Goal: Check status: Check status

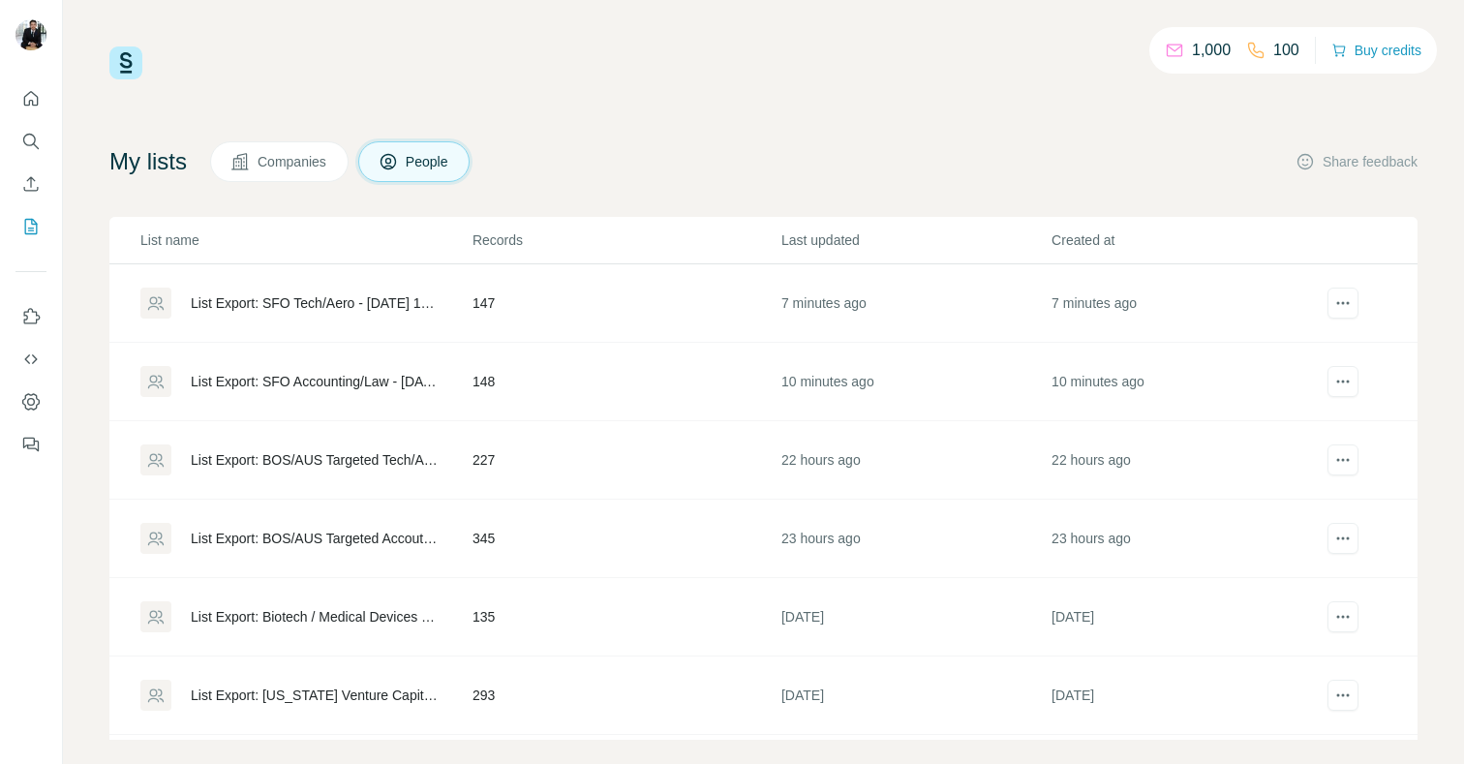
click at [283, 367] on div "List Export: SFO Accounting/Law - [DATE] 14:55" at bounding box center [305, 381] width 330 height 31
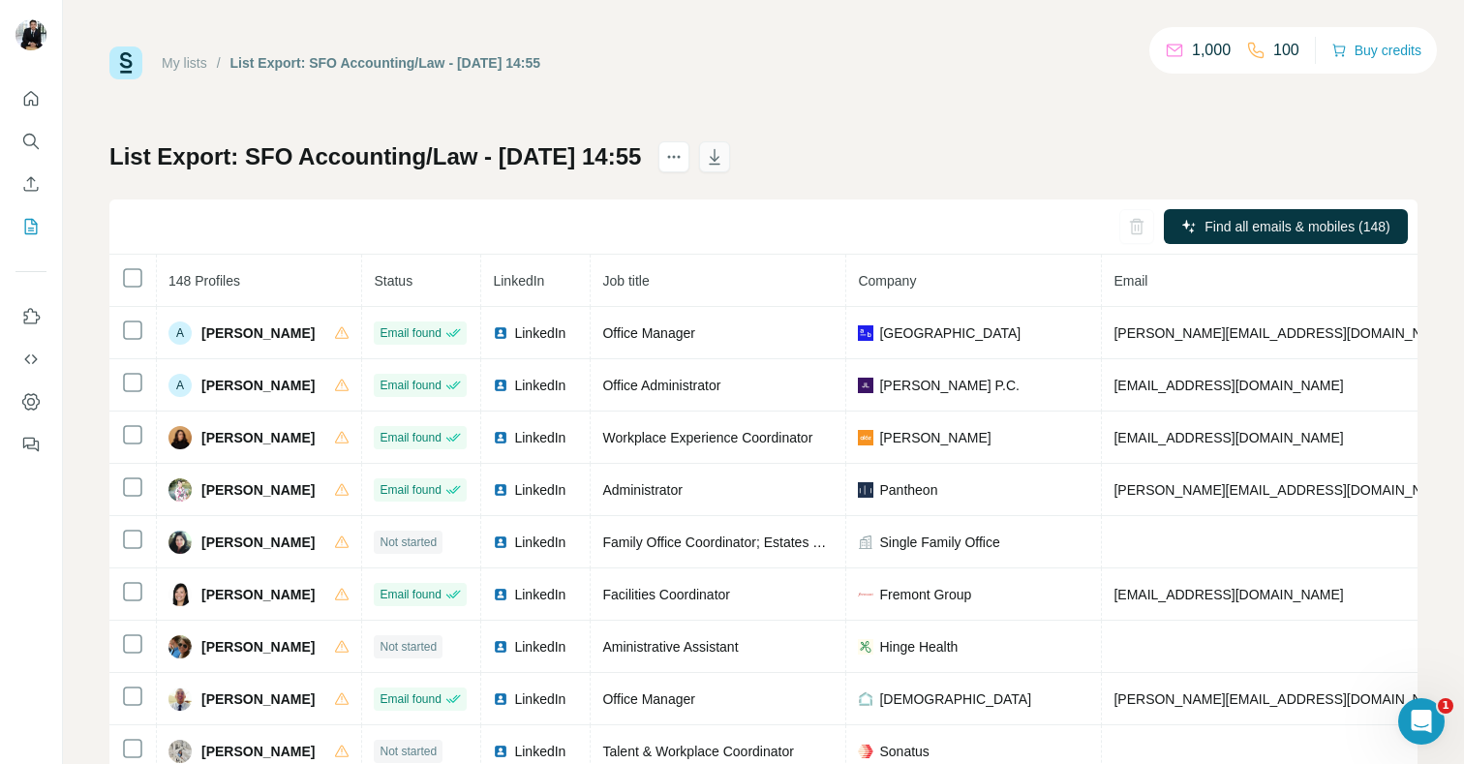
click at [730, 143] on button "button" at bounding box center [714, 156] width 31 height 31
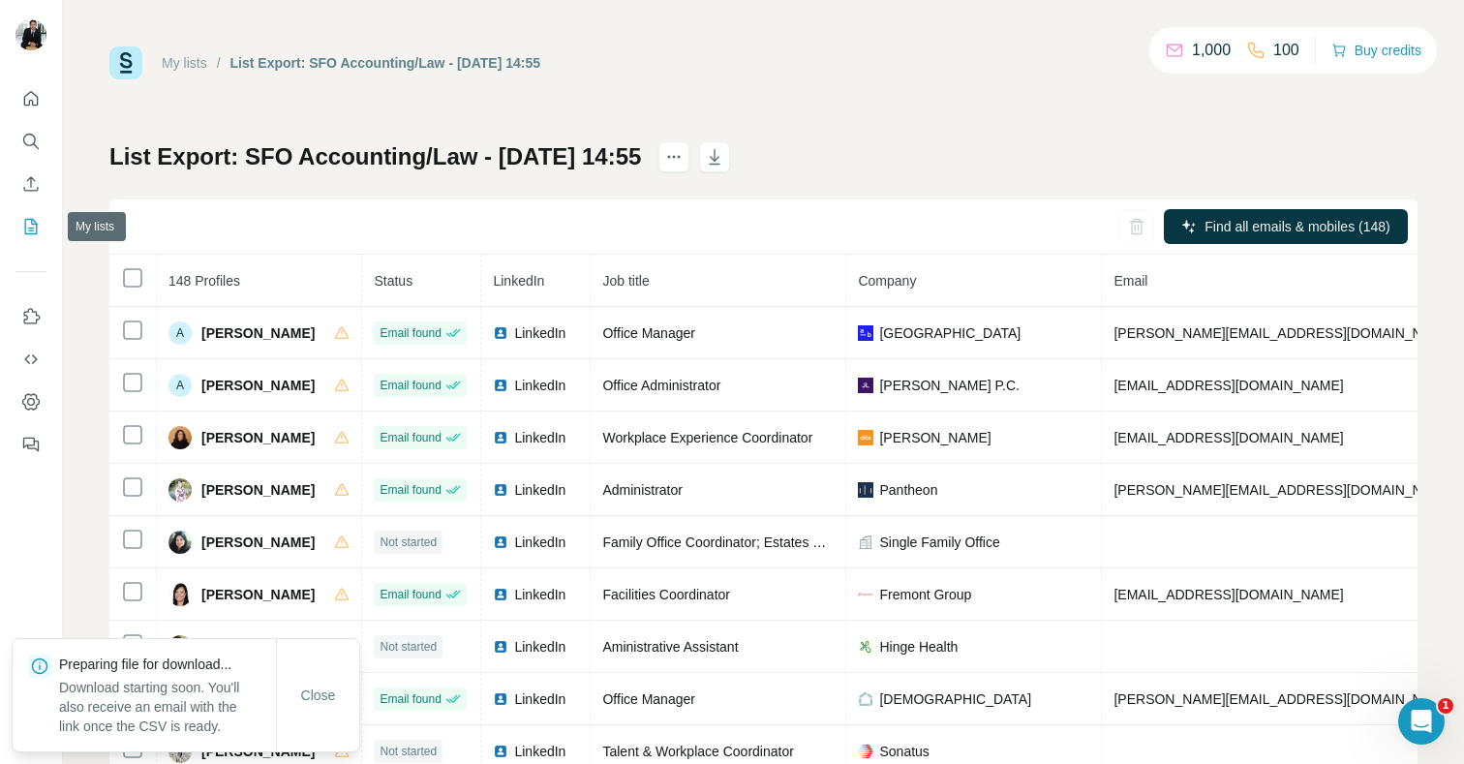
click at [28, 215] on button "My lists" at bounding box center [30, 226] width 31 height 35
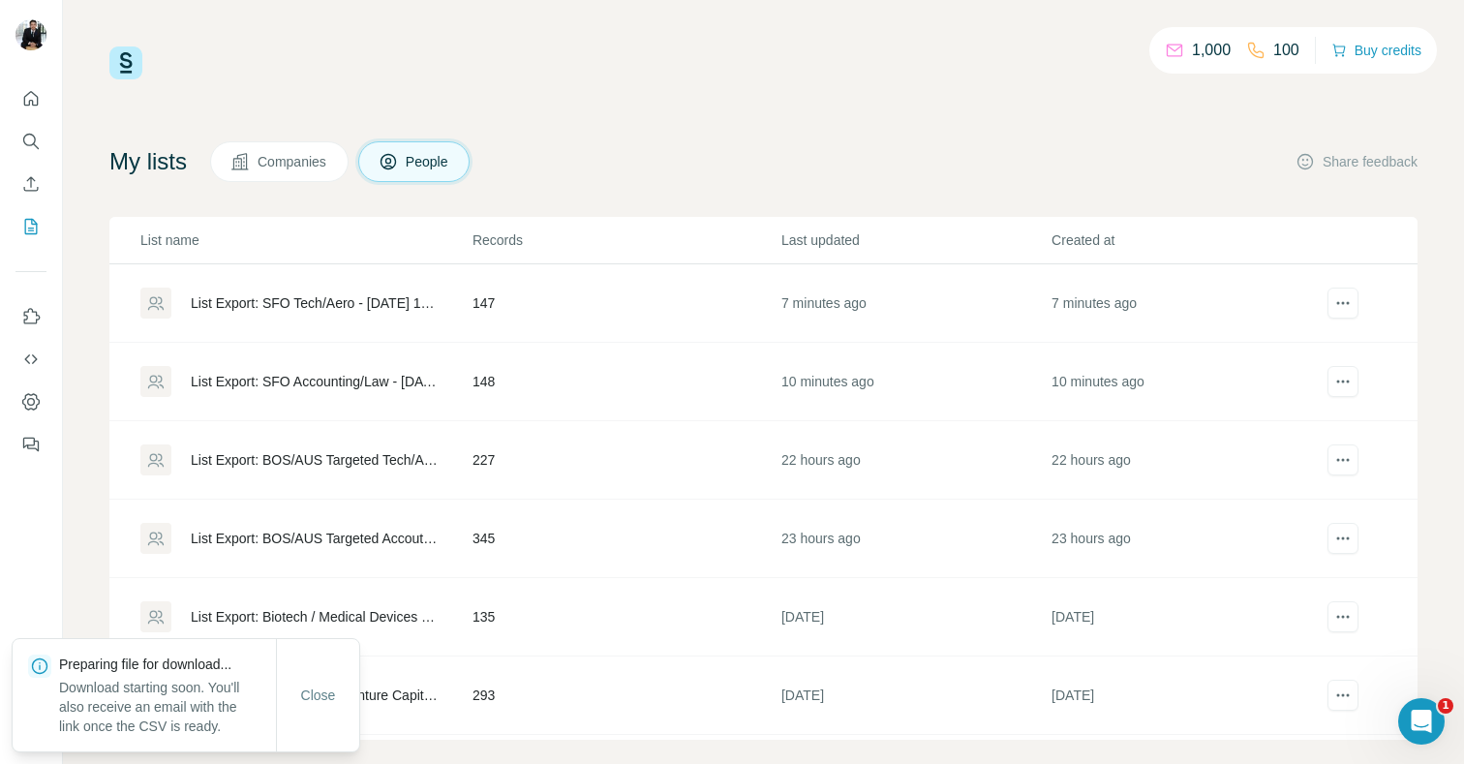
click at [344, 303] on div "List Export: SFO Tech/Aero - [DATE] 14:58" at bounding box center [315, 302] width 249 height 19
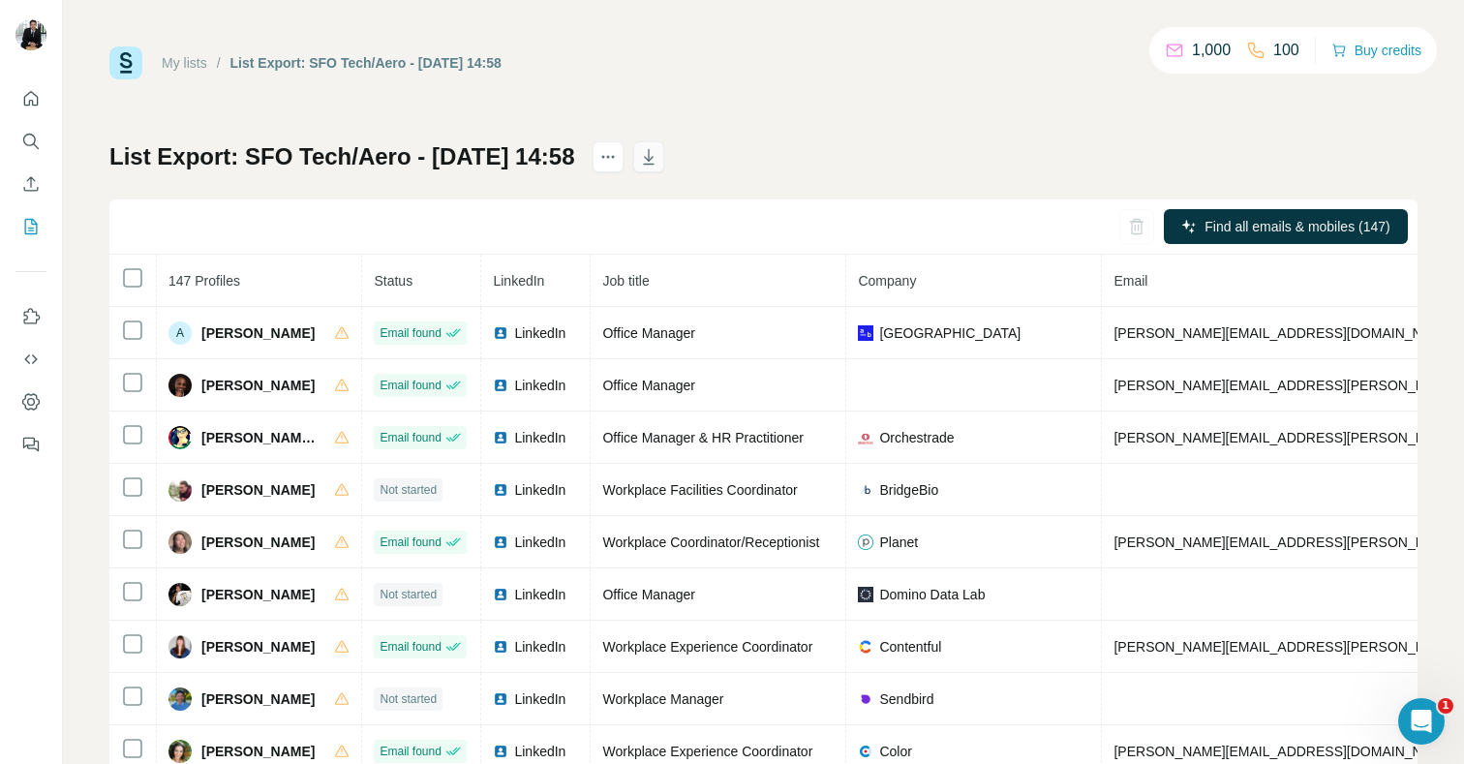
click at [658, 157] on icon "button" at bounding box center [648, 156] width 19 height 19
